Goal: Information Seeking & Learning: Learn about a topic

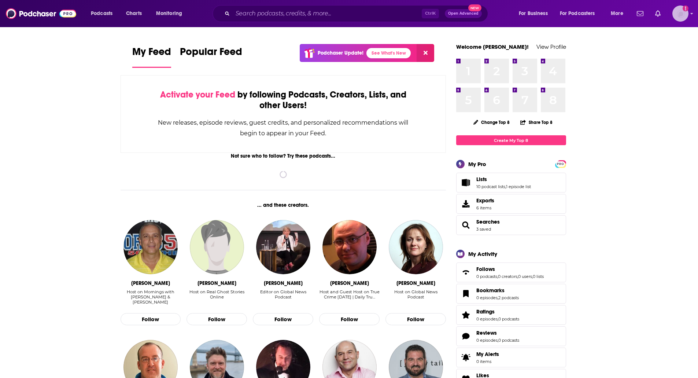
click at [687, 15] on img "Logged in as gabrielle.gantz" at bounding box center [681, 13] width 16 height 16
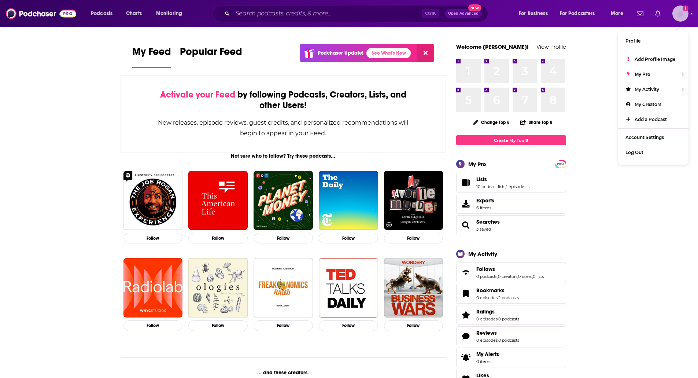
click at [687, 15] on img "Logged in as gabrielle.gantz" at bounding box center [681, 13] width 16 height 16
click at [315, 12] on input "Search podcasts, credits, & more..." at bounding box center [327, 14] width 189 height 12
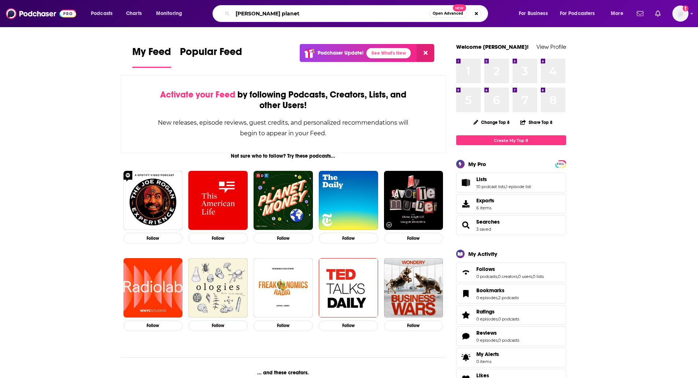
type input "[PERSON_NAME] planet"
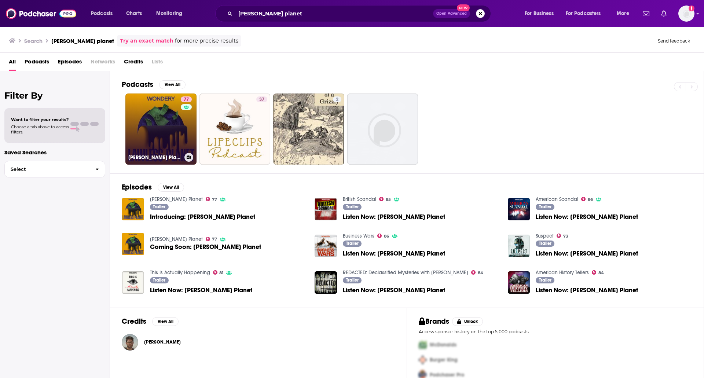
click at [167, 144] on link "77 [PERSON_NAME] Planet" at bounding box center [160, 128] width 71 height 71
